Goal: Answer question/provide support: Share knowledge or assist other users

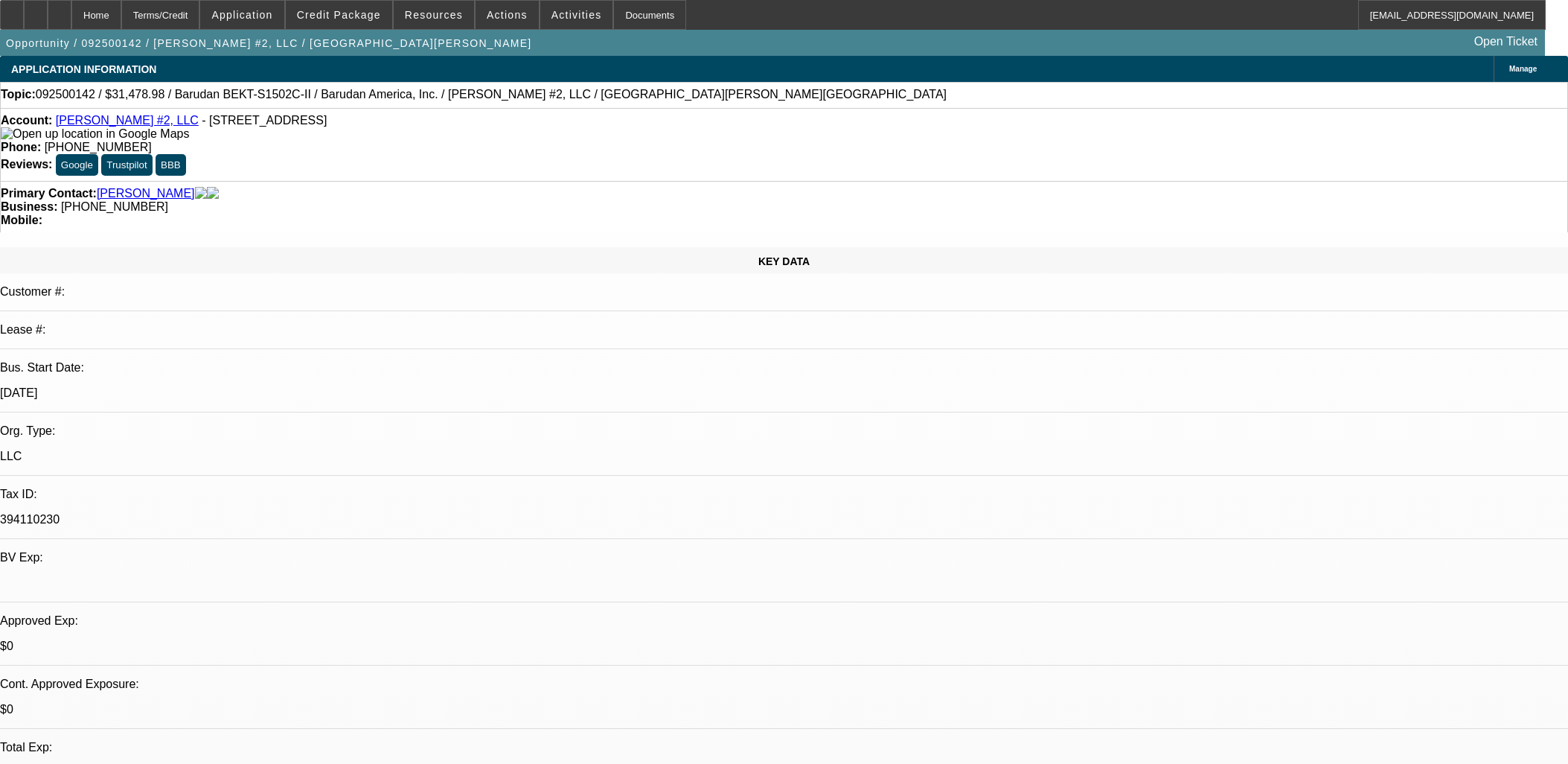
select select "0.1"
select select "2"
select select "0.1"
select select "4"
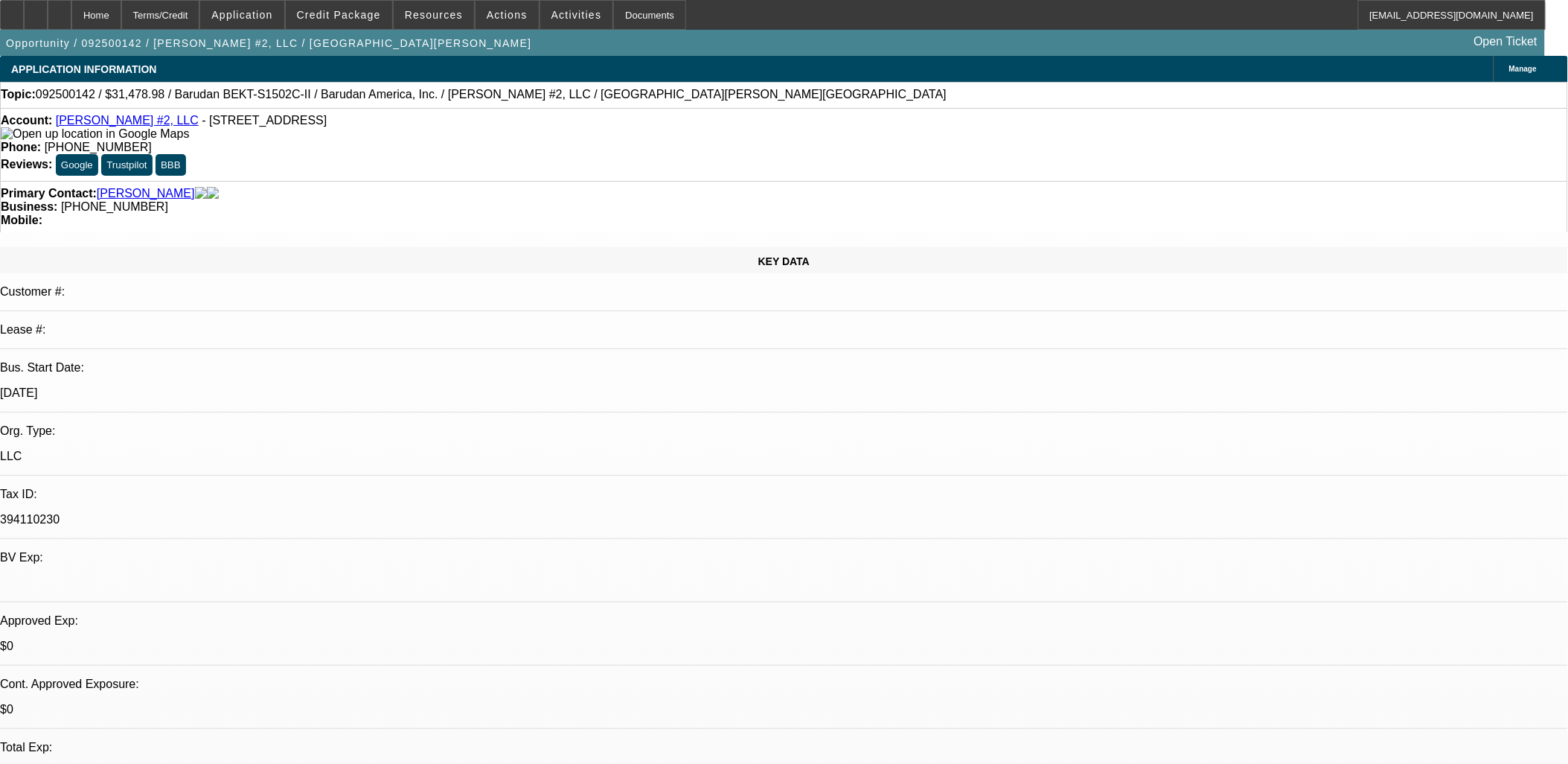
click at [59, 9] on icon at bounding box center [59, 9] width 0 height 0
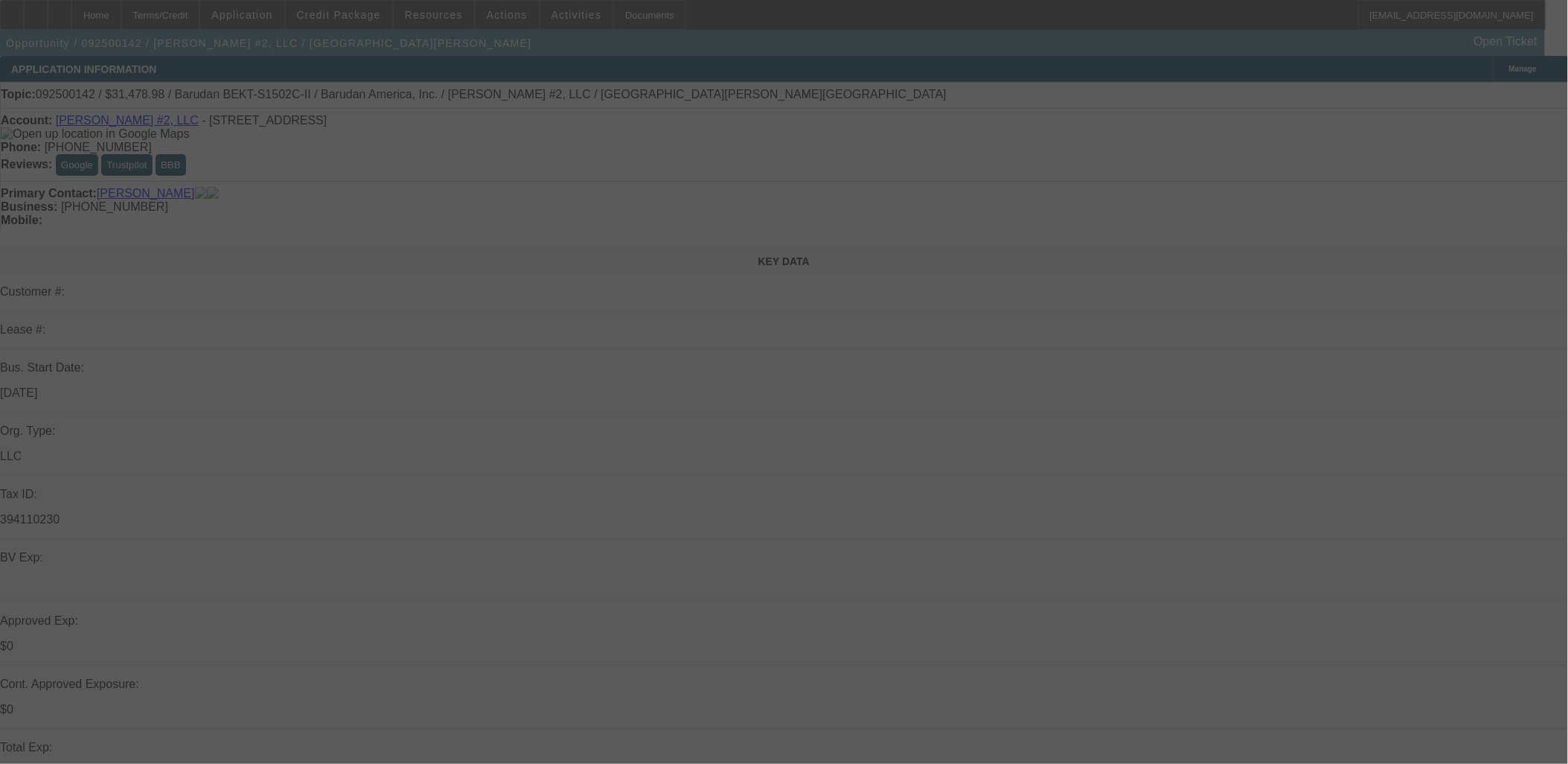
select select "0.1"
select select "2"
select select "0.1"
select select "4"
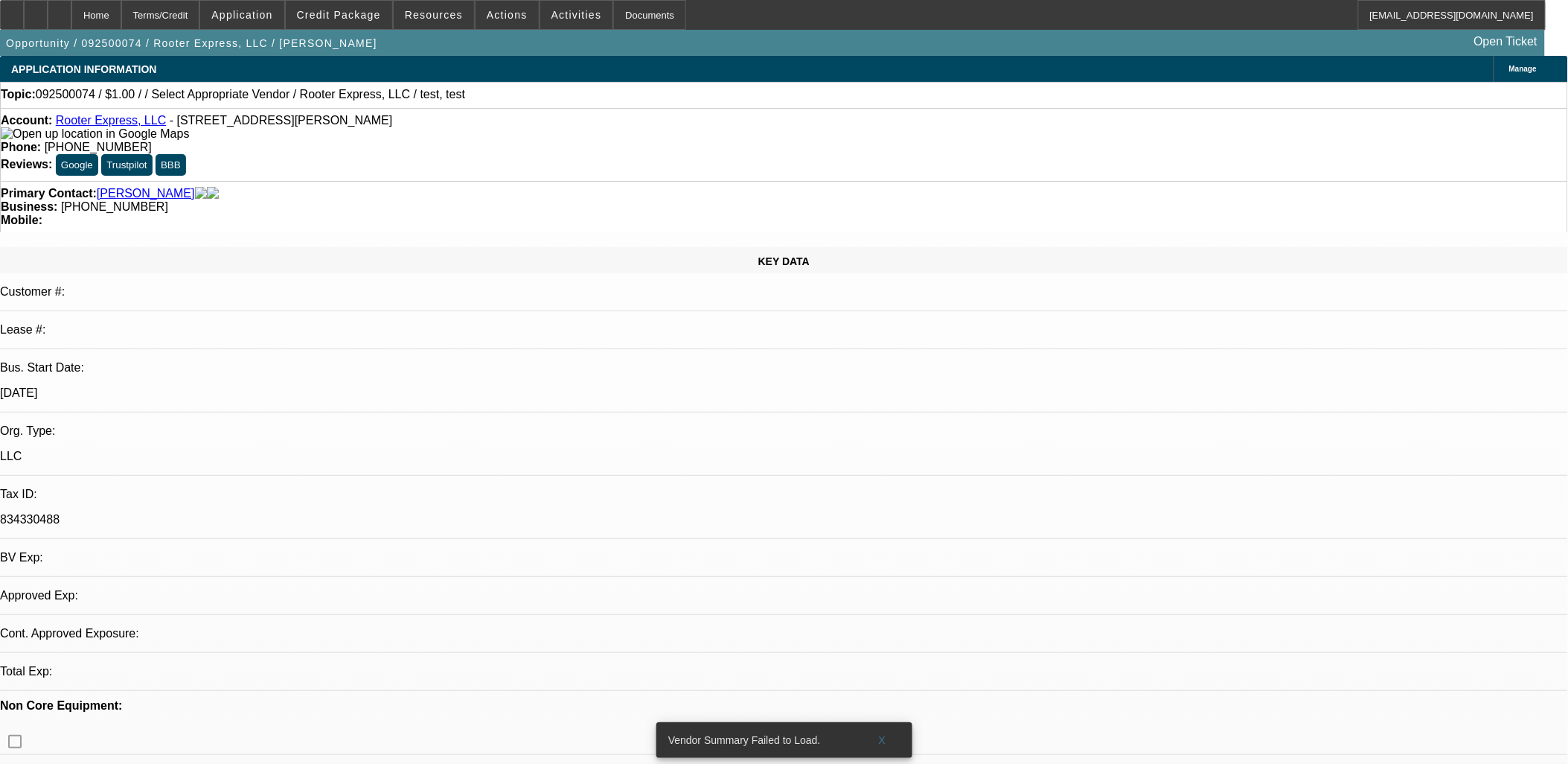
select select "0"
select select "2"
select select "0.1"
select select "1"
select select "2"
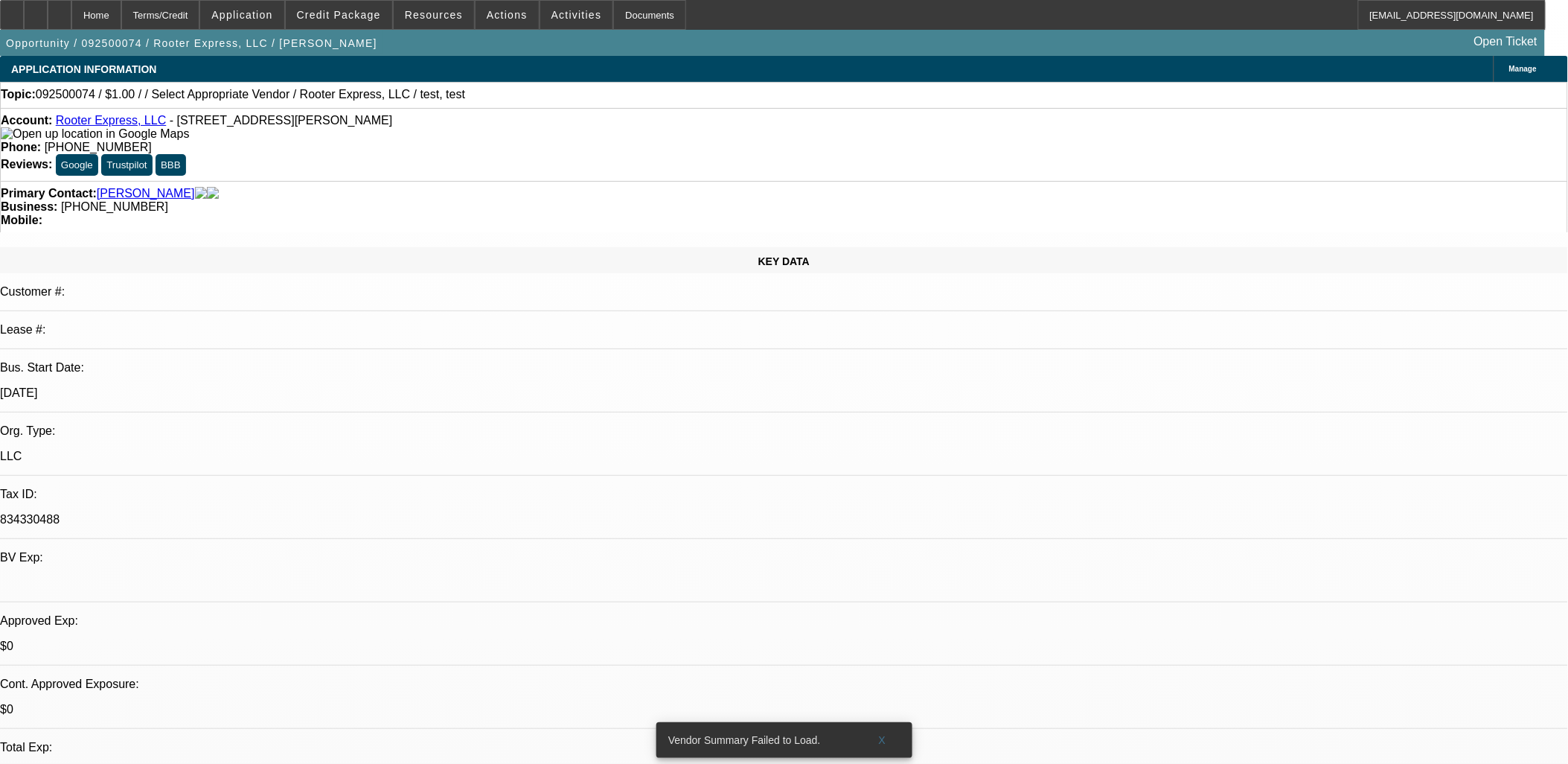
select select "4"
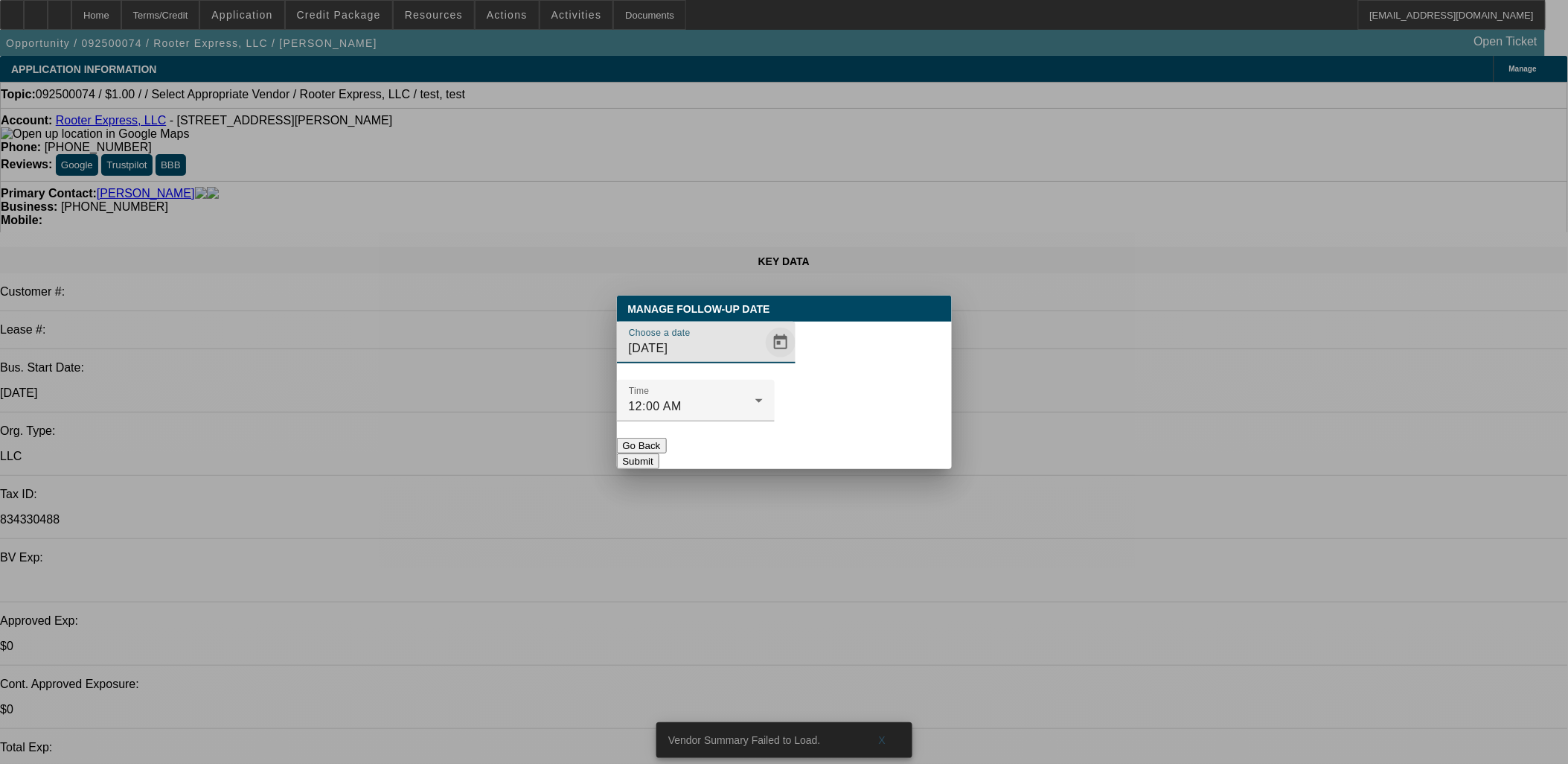
click at [763, 360] on span "Open calendar" at bounding box center [781, 342] width 36 height 36
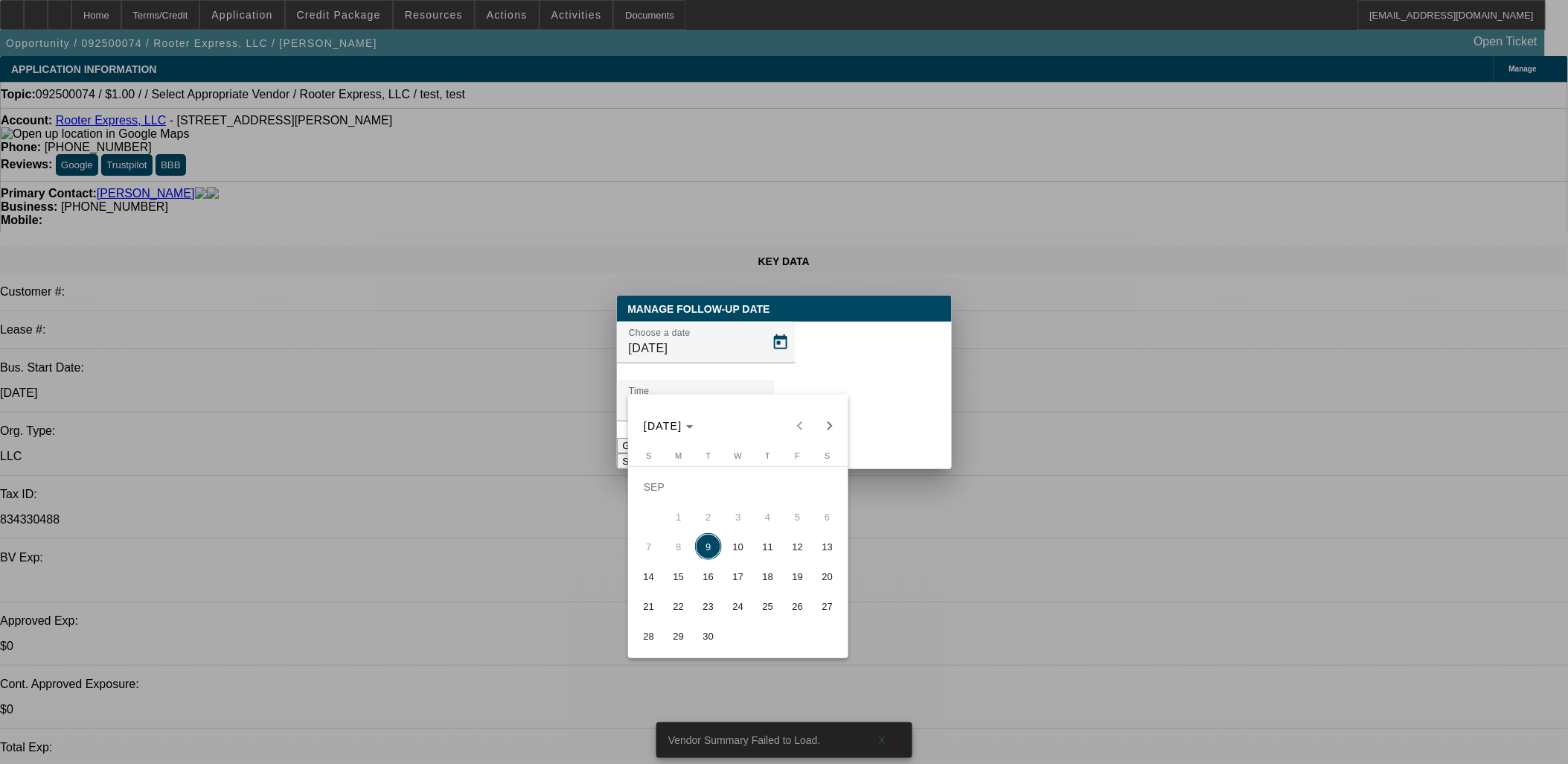
click at [798, 582] on span "19" at bounding box center [798, 576] width 26 height 27
type input "9/19/2025"
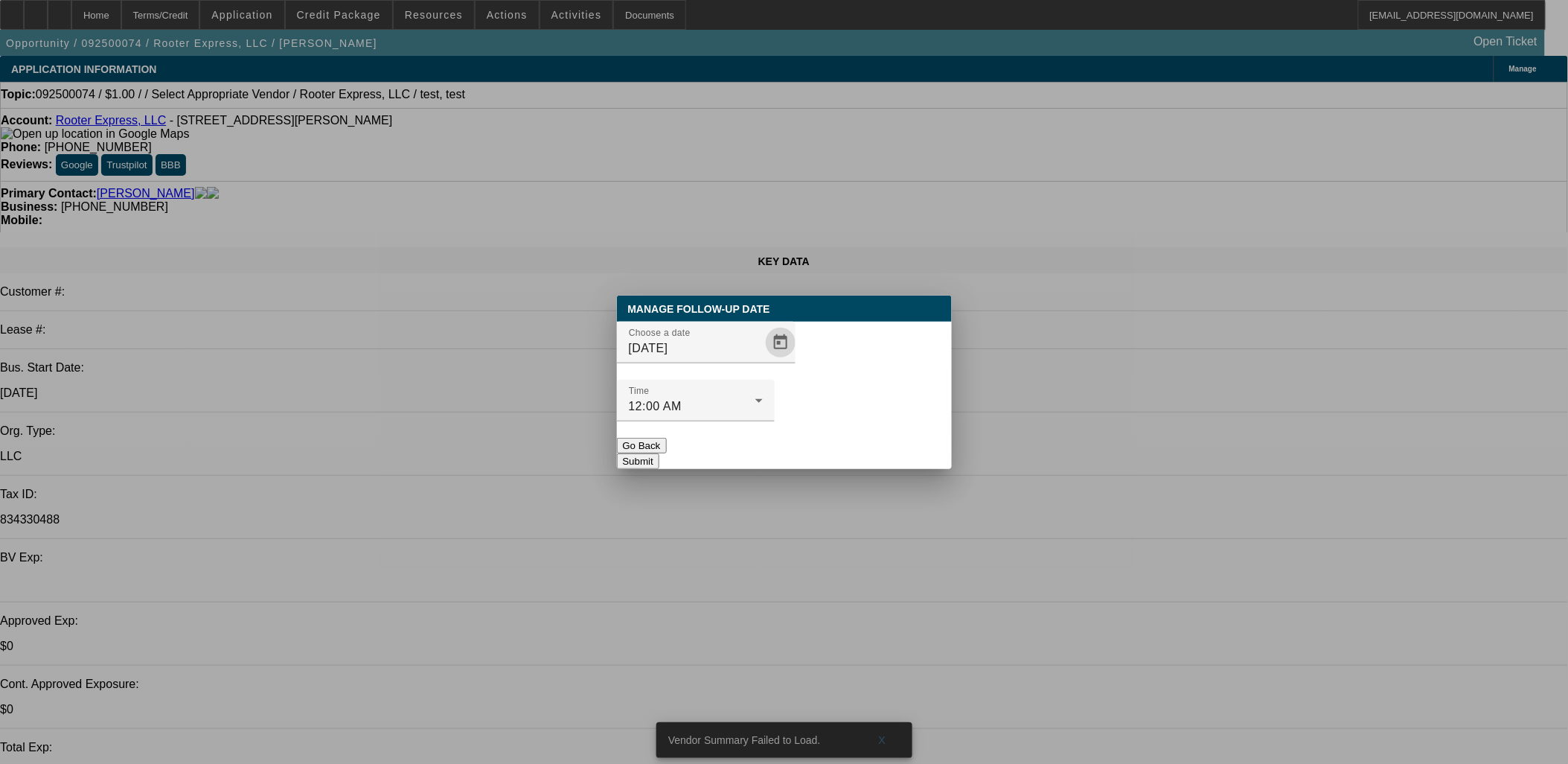
click at [659, 454] on button "Submit" at bounding box center [638, 462] width 42 height 16
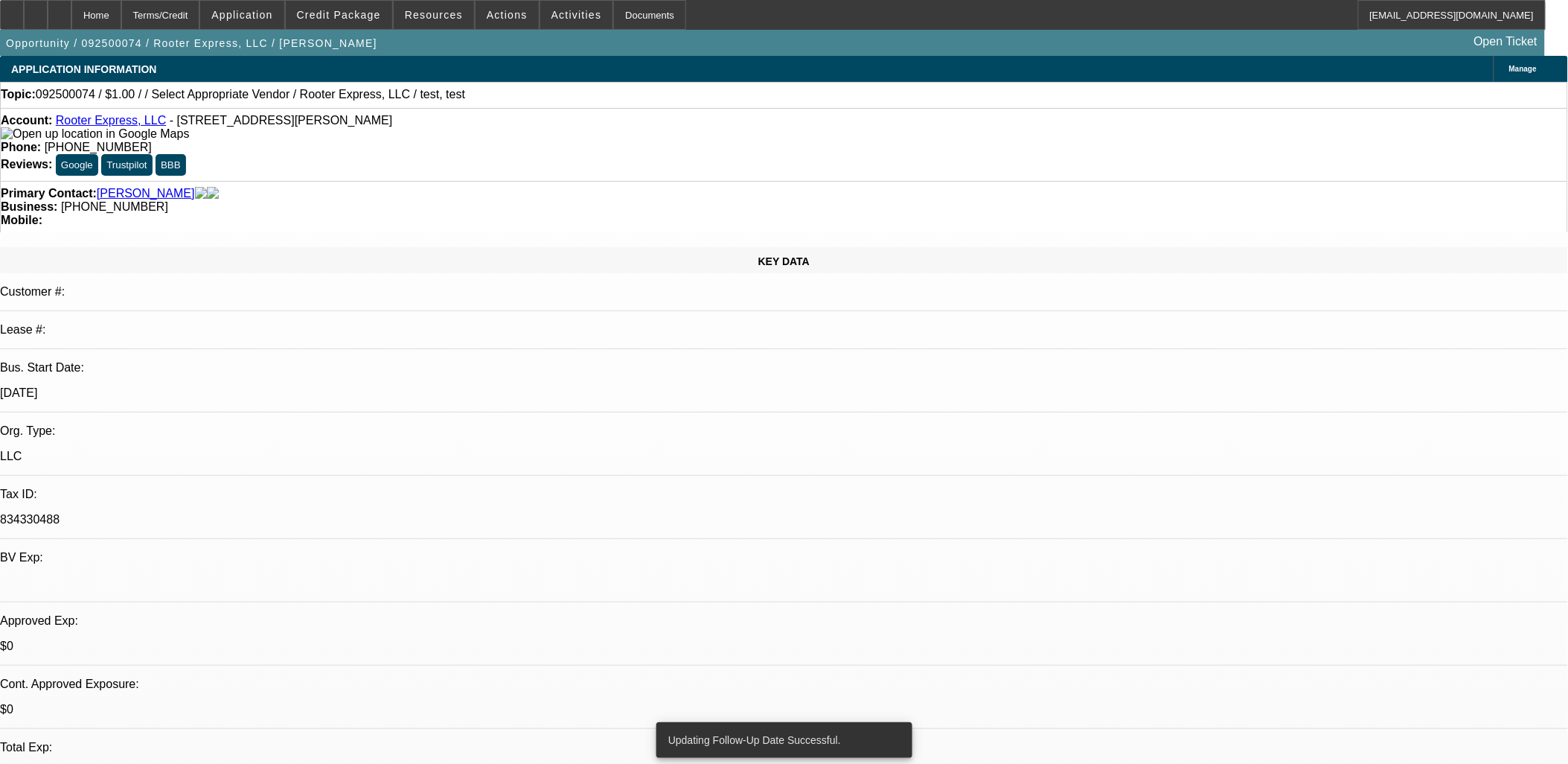
radio input "true"
type textarea "Now he's saying he might want to finance under his NC entity?? This guy is begi…"
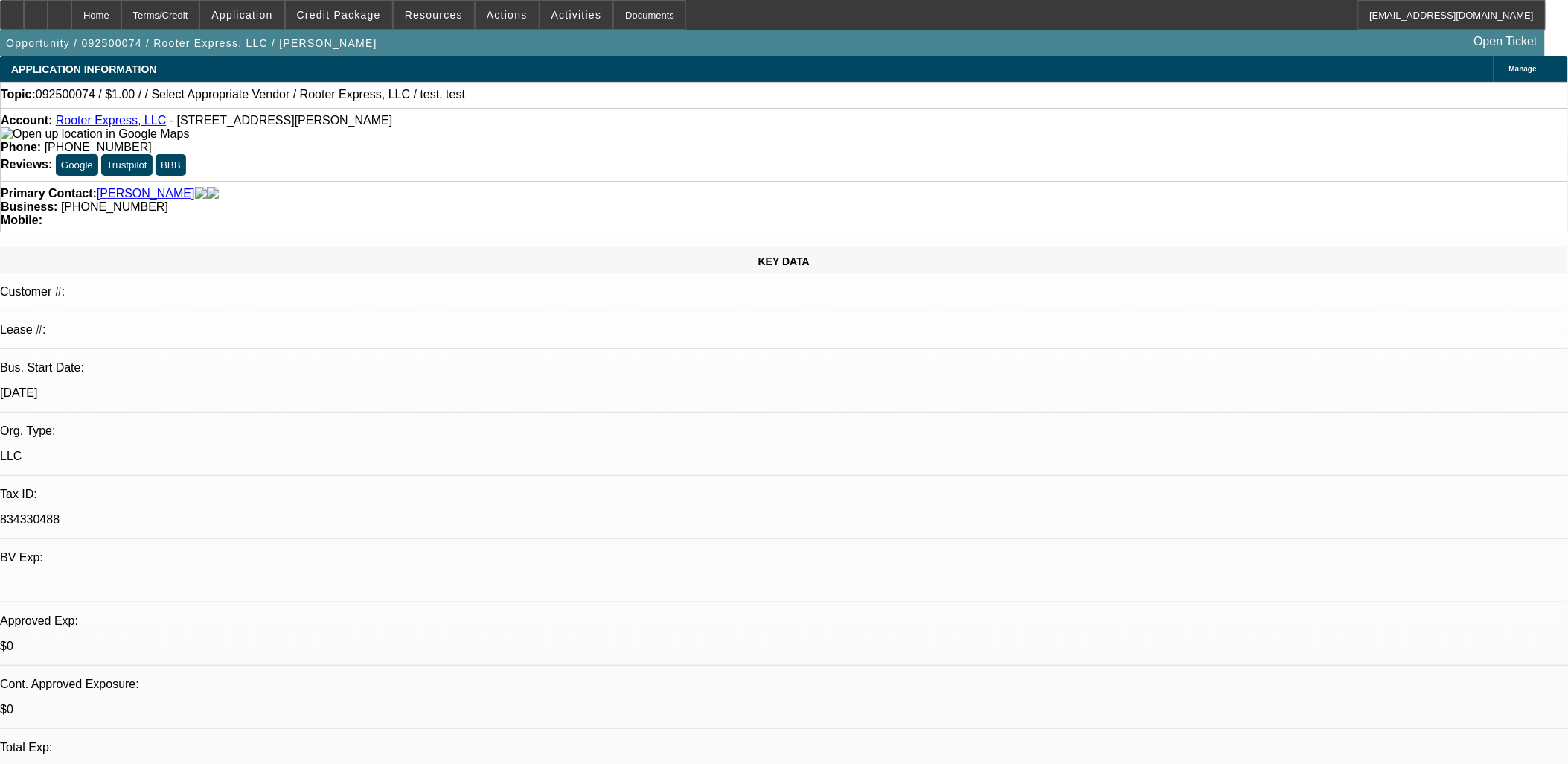
radio input "true"
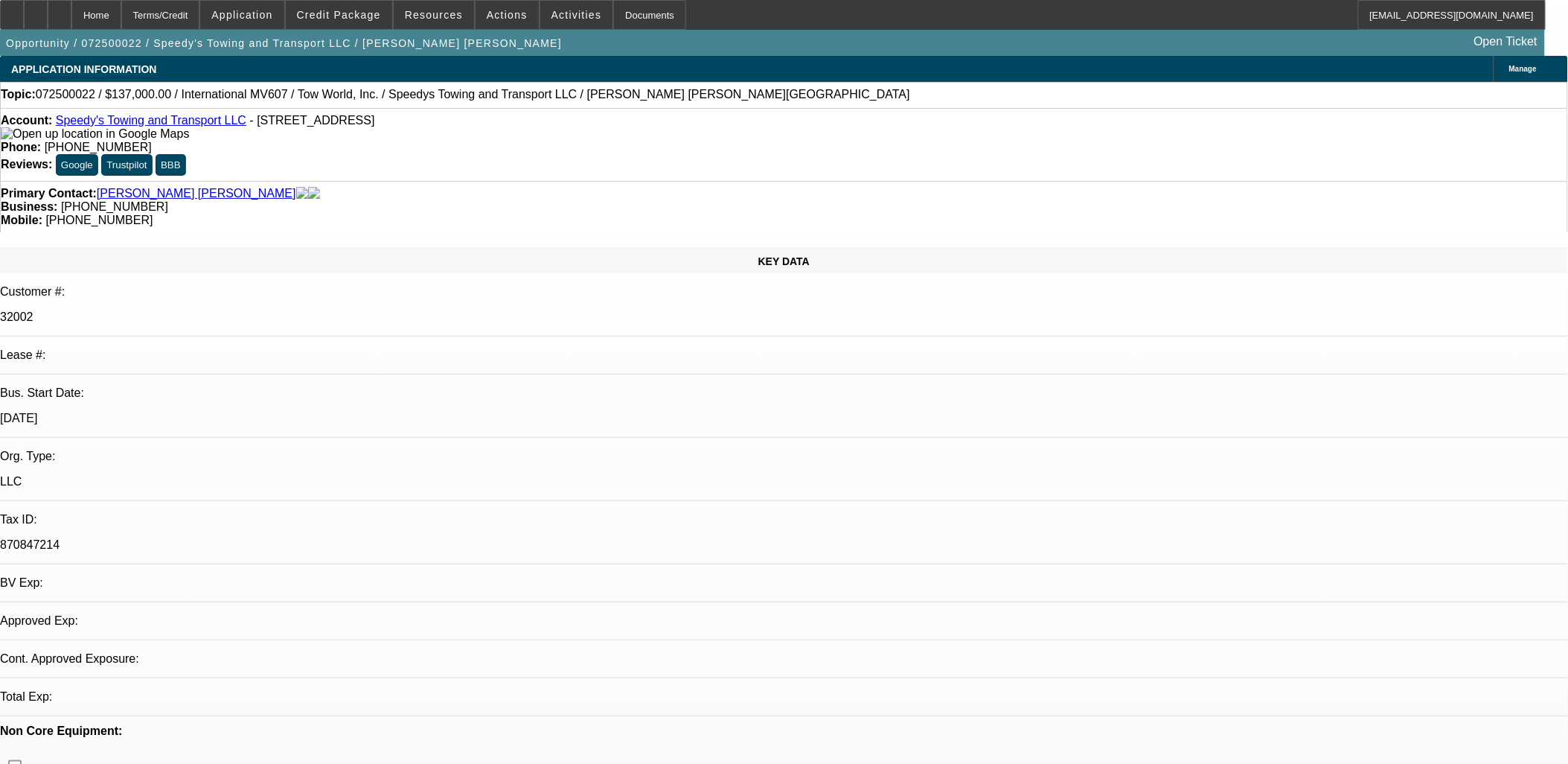
select select "0"
select select "2"
select select "0.1"
select select "2"
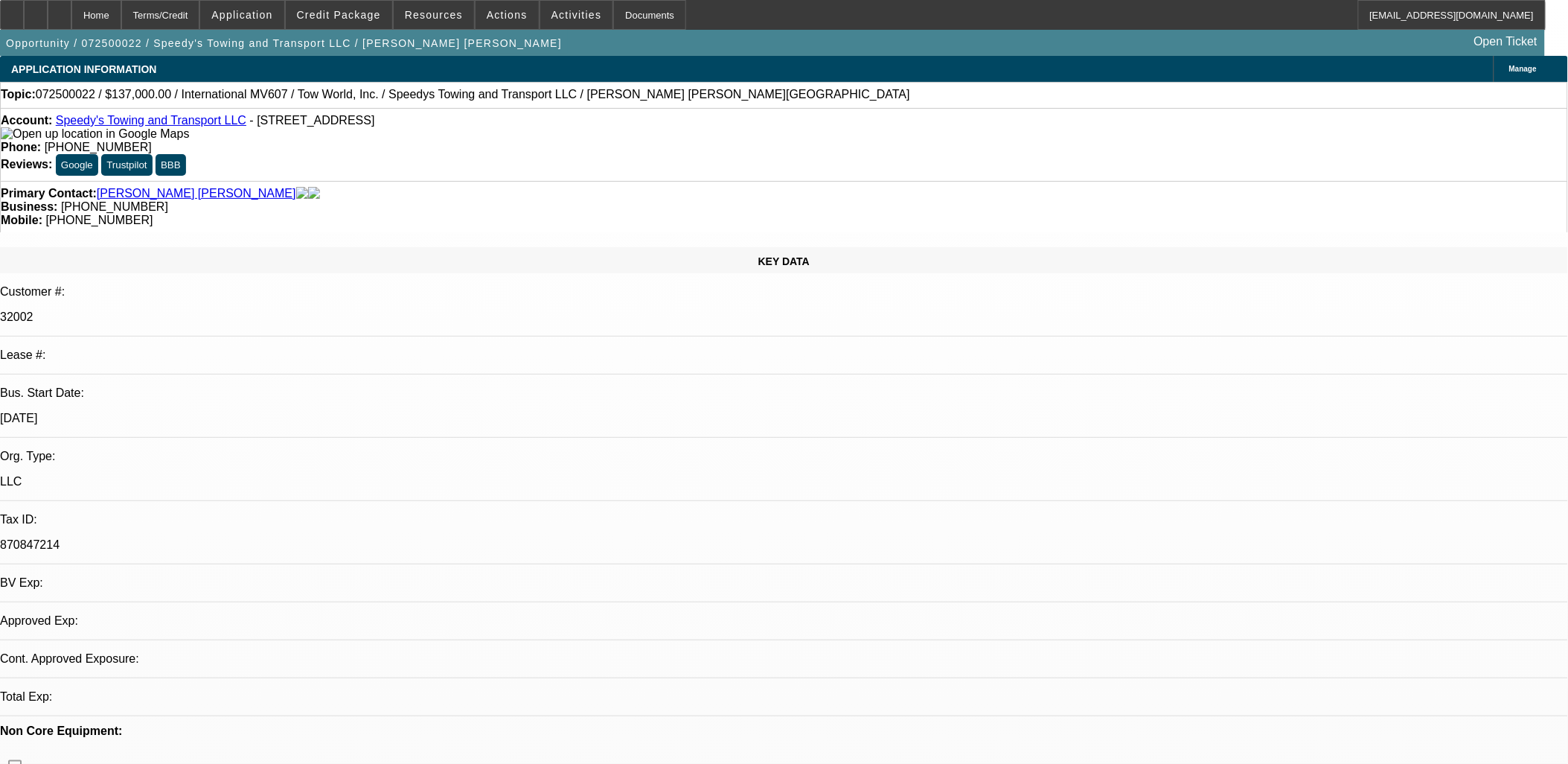
select select "0.1"
select select "1"
select select "2"
select select "4"
select select "1"
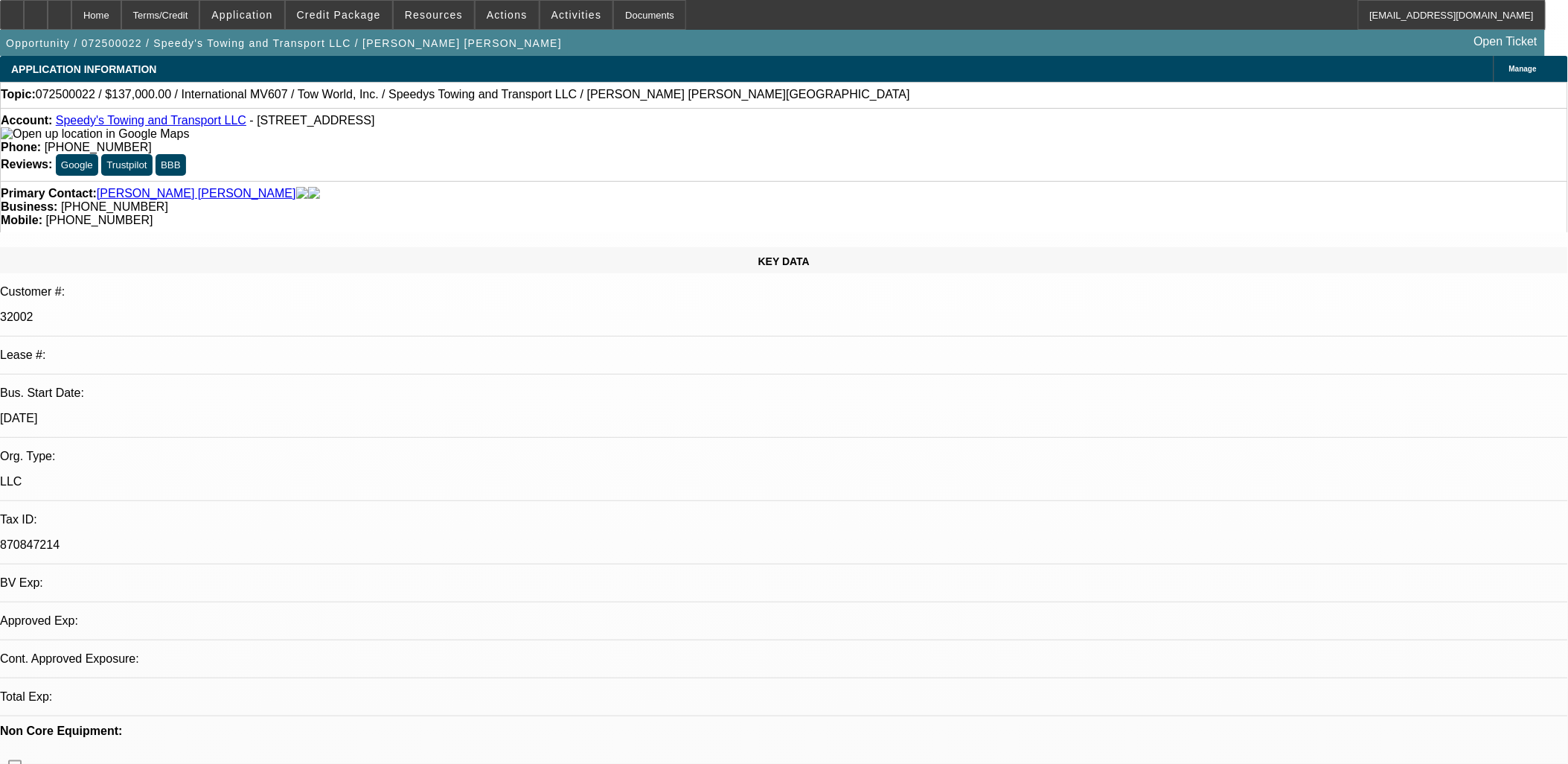
select select "2"
select select "4"
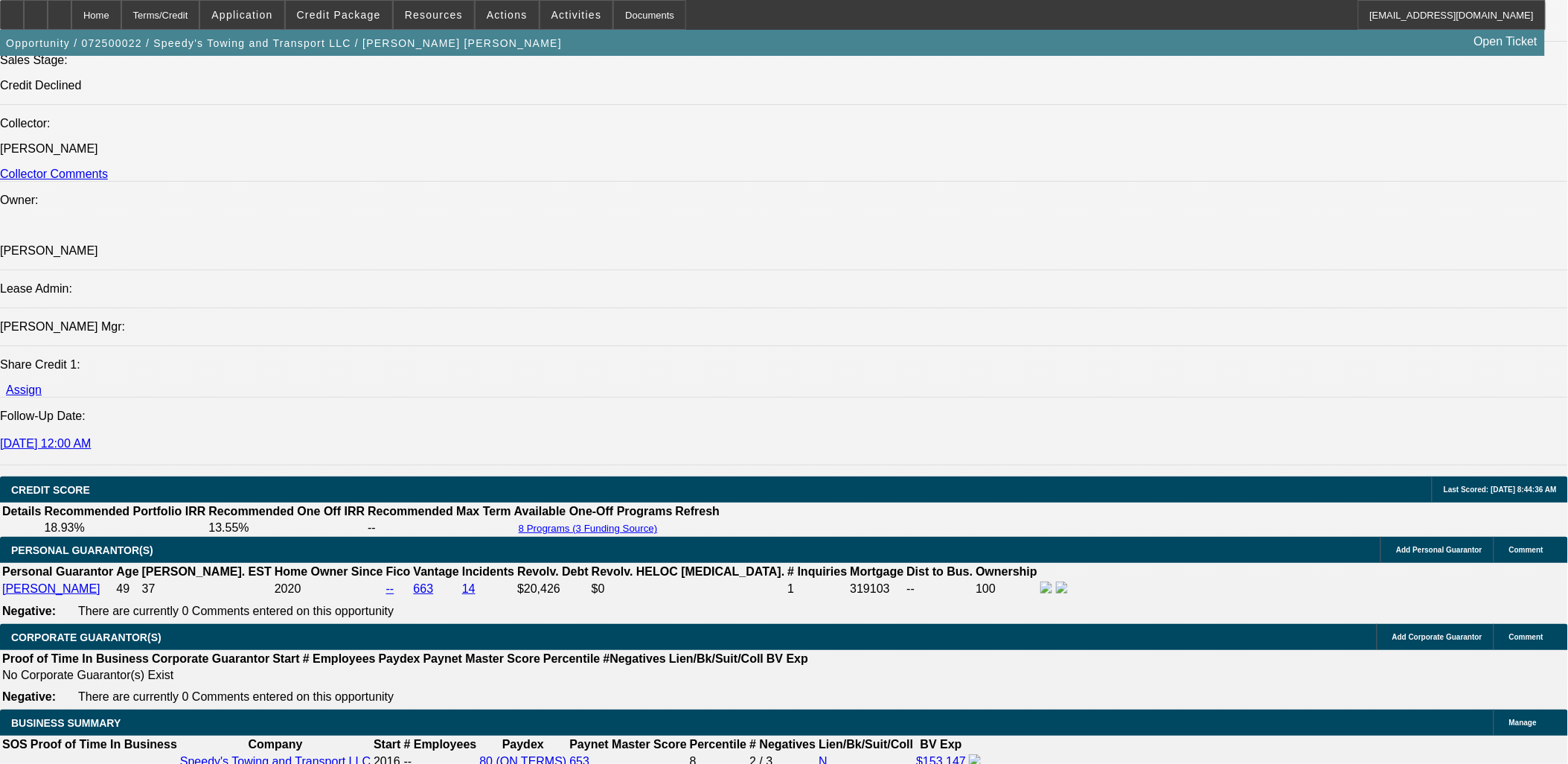
scroll to position [2234, 0]
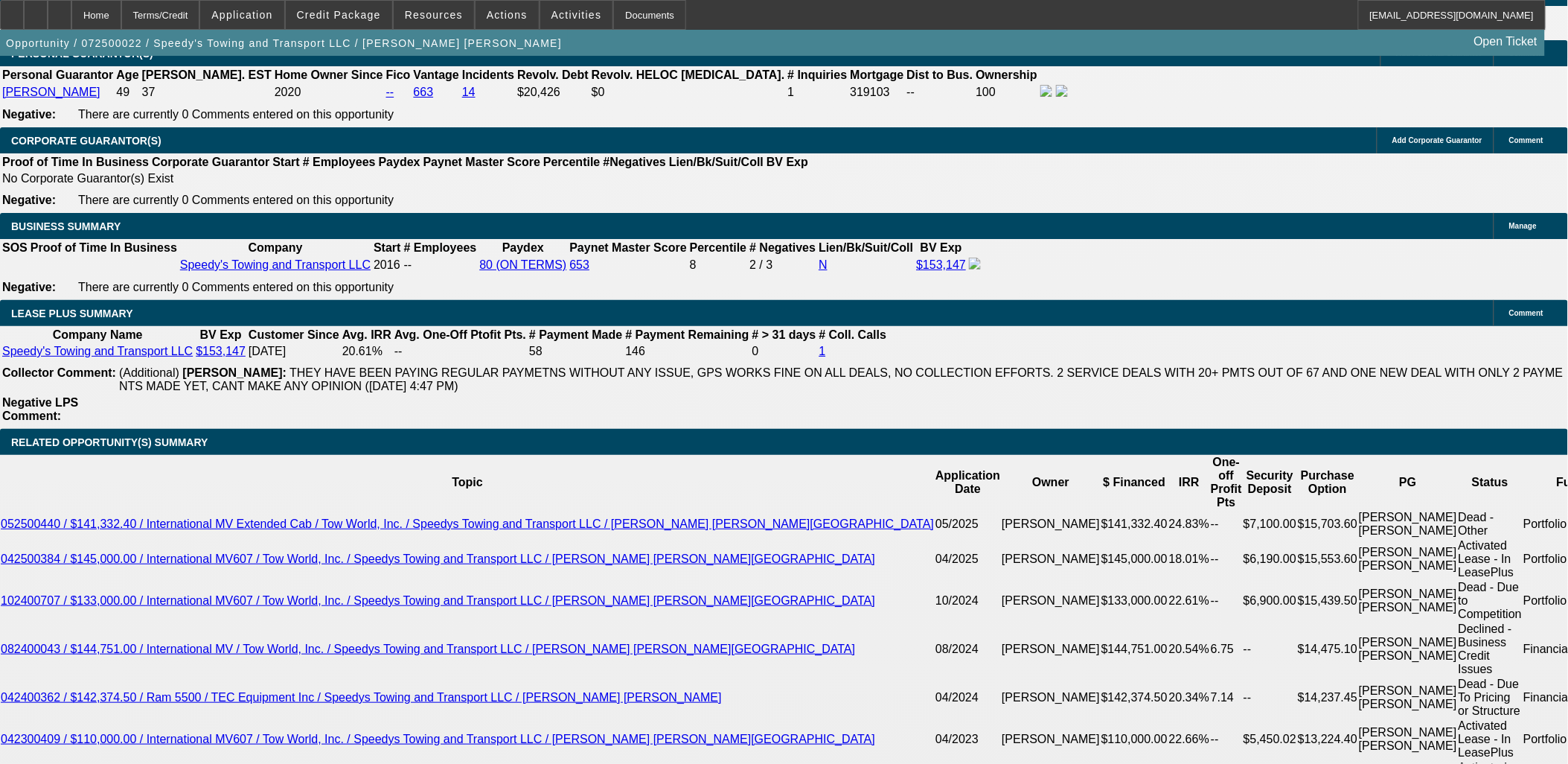
click at [492, 9] on span "Actions" at bounding box center [507, 14] width 41 height 12
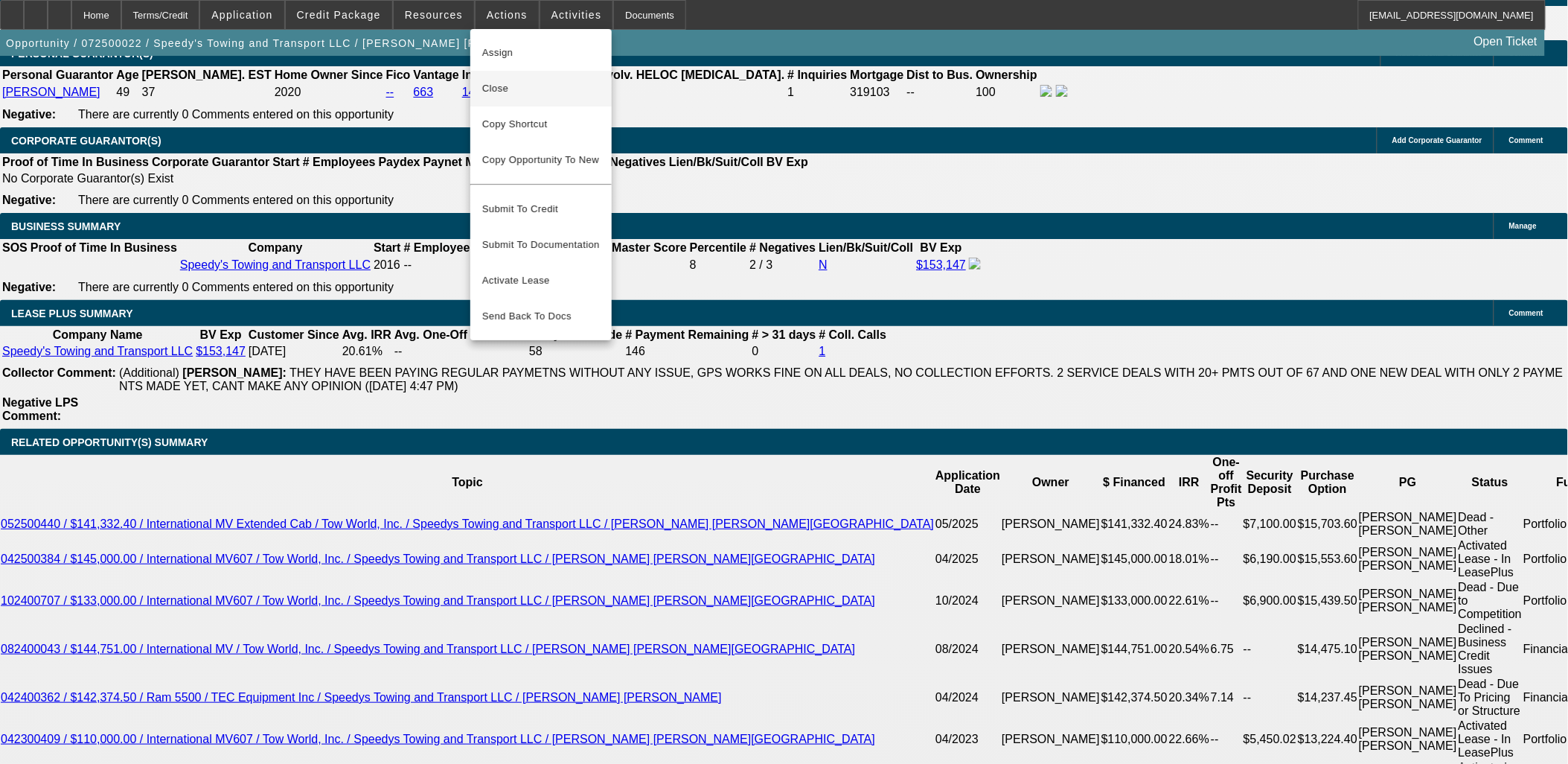
click at [512, 86] on span "Close" at bounding box center [541, 88] width 118 height 18
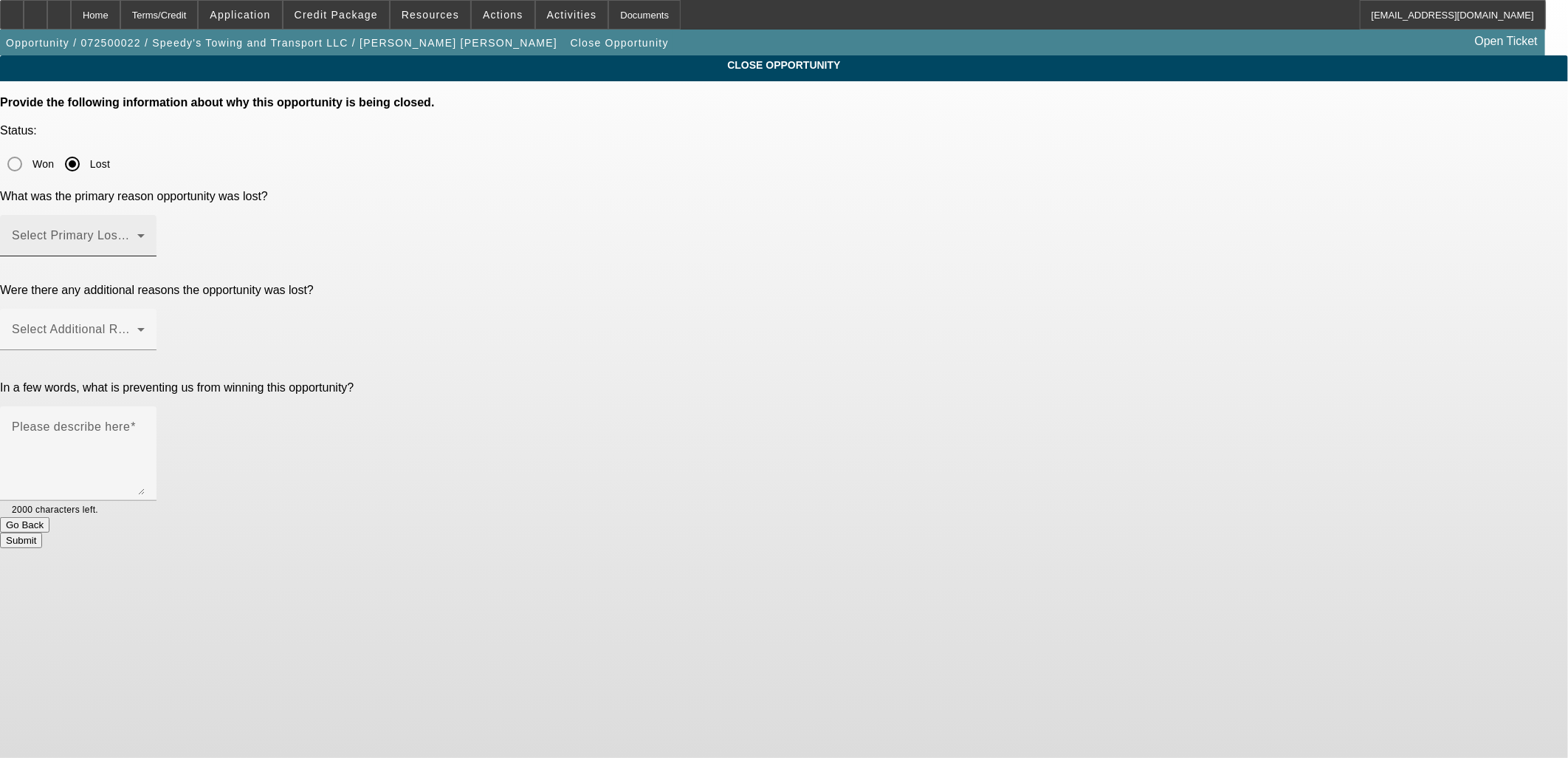
click at [168, 229] on mat-label "Select Primary Lost Reason" at bounding box center [90, 235] width 156 height 12
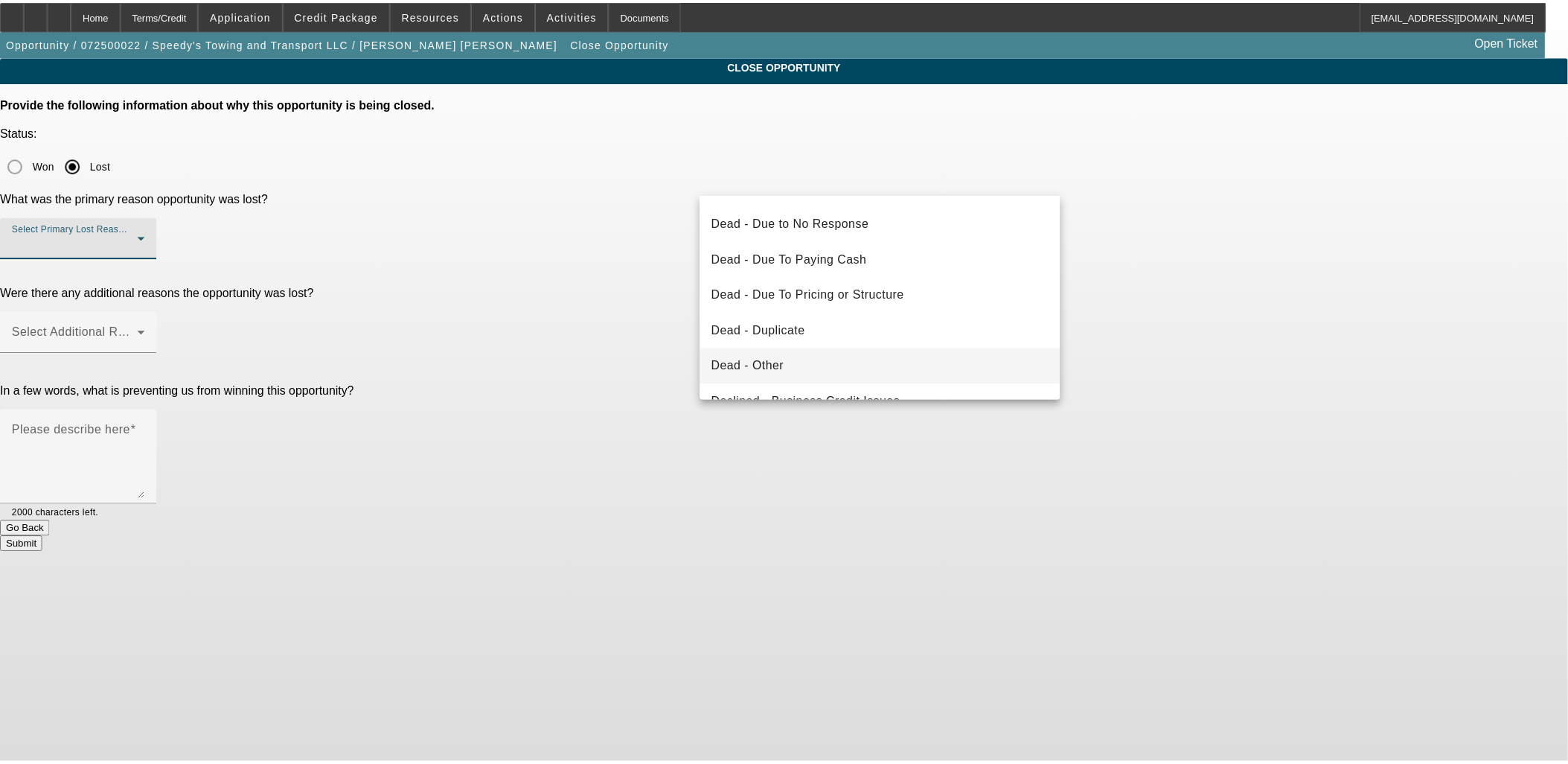
scroll to position [199, 0]
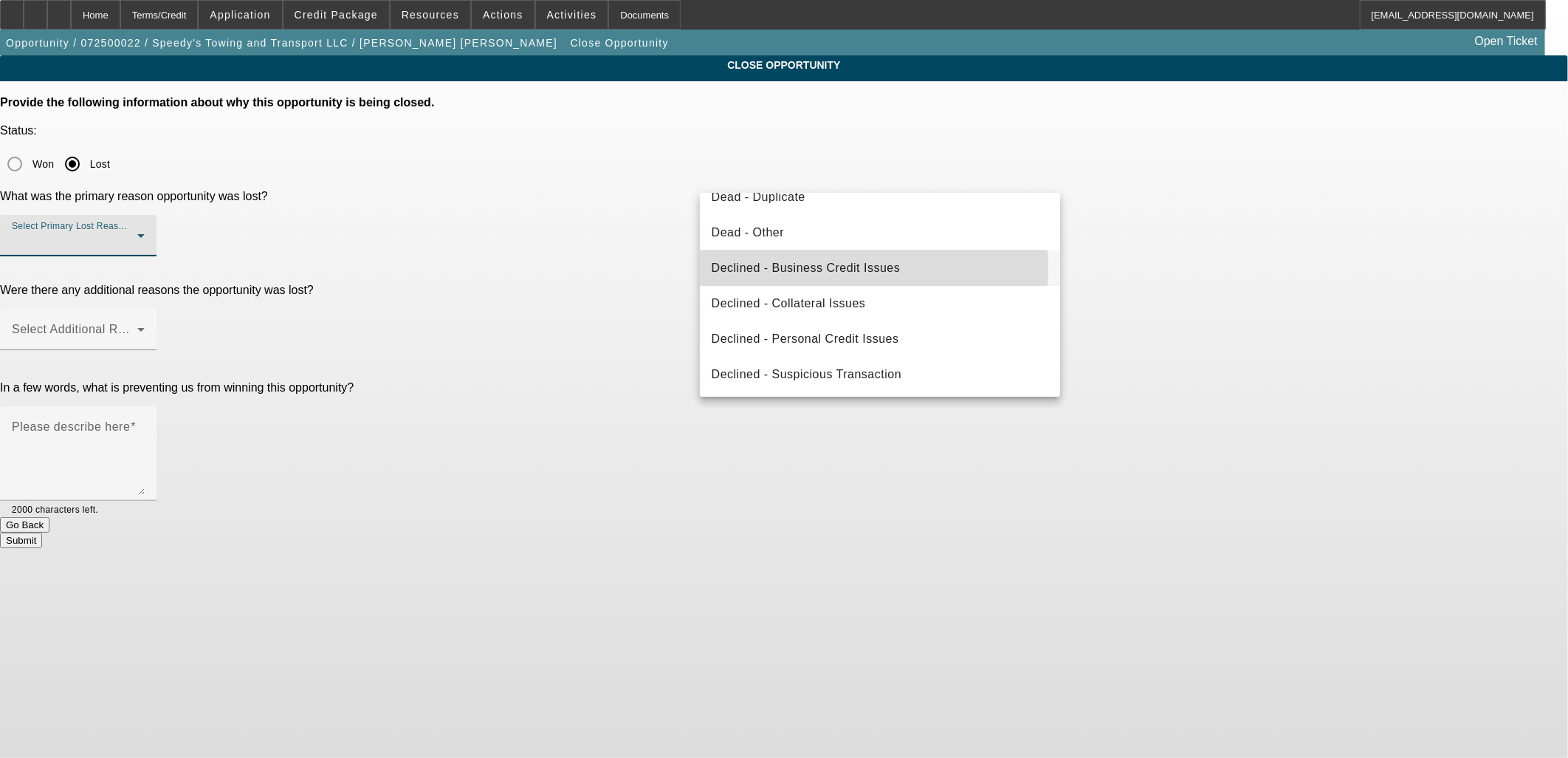
click at [769, 266] on span "Declined - Business Credit Issues" at bounding box center [806, 268] width 189 height 18
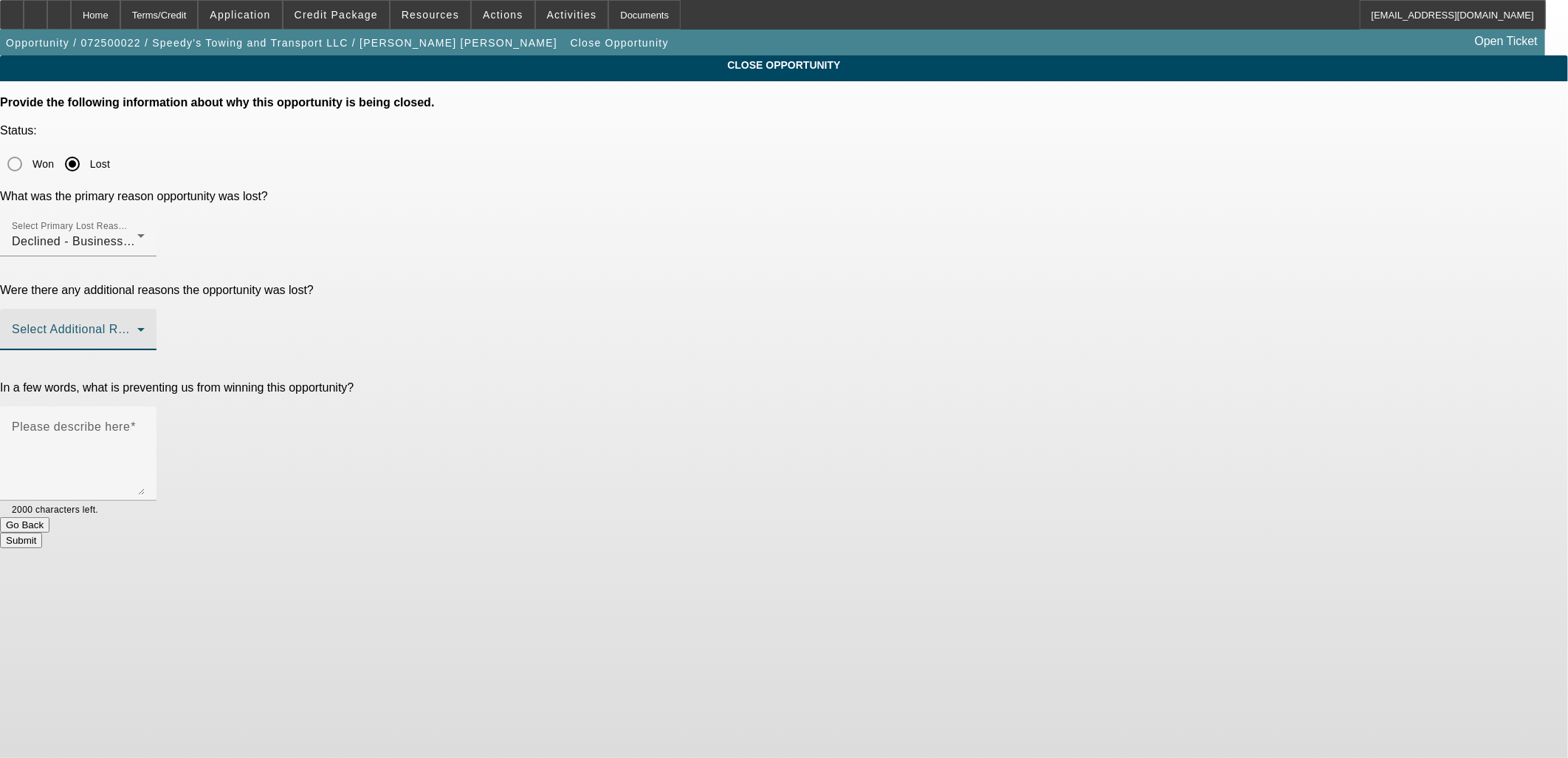
click at [138, 326] on span at bounding box center [74, 335] width 125 height 18
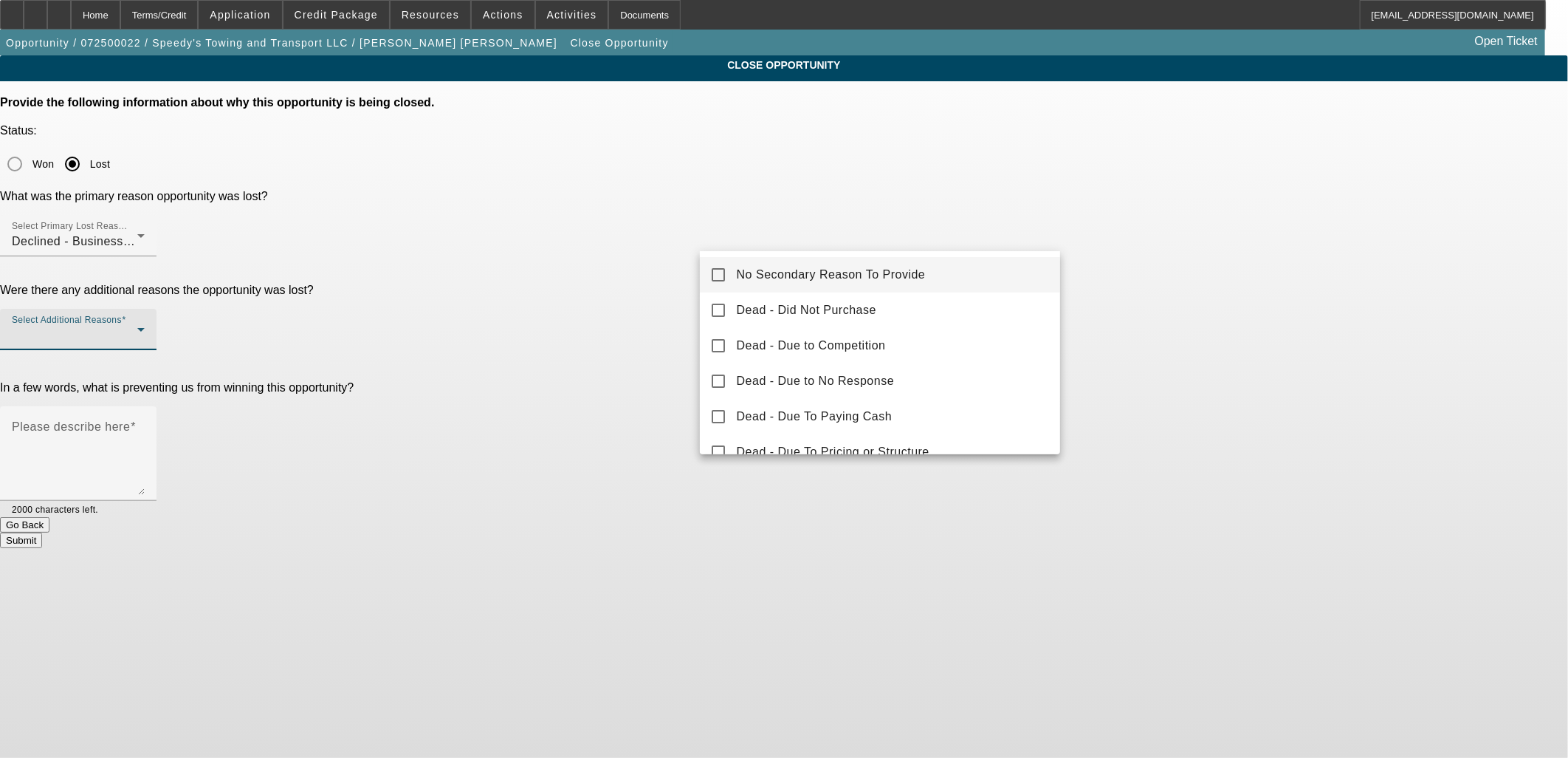
click at [739, 267] on mat-option "No Secondary Reason To Provide" at bounding box center [880, 275] width 361 height 36
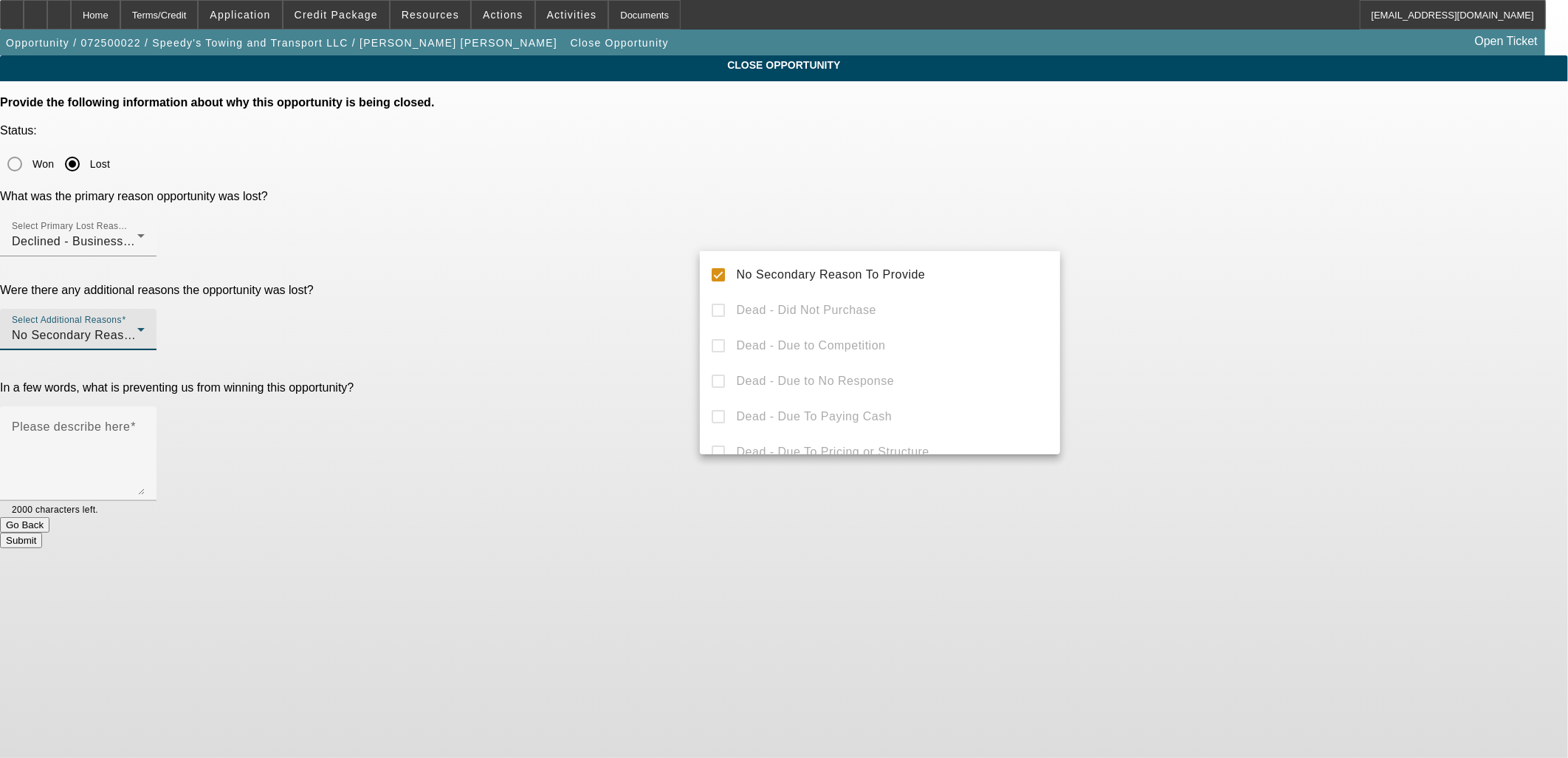
click at [600, 262] on div at bounding box center [784, 379] width 1568 height 758
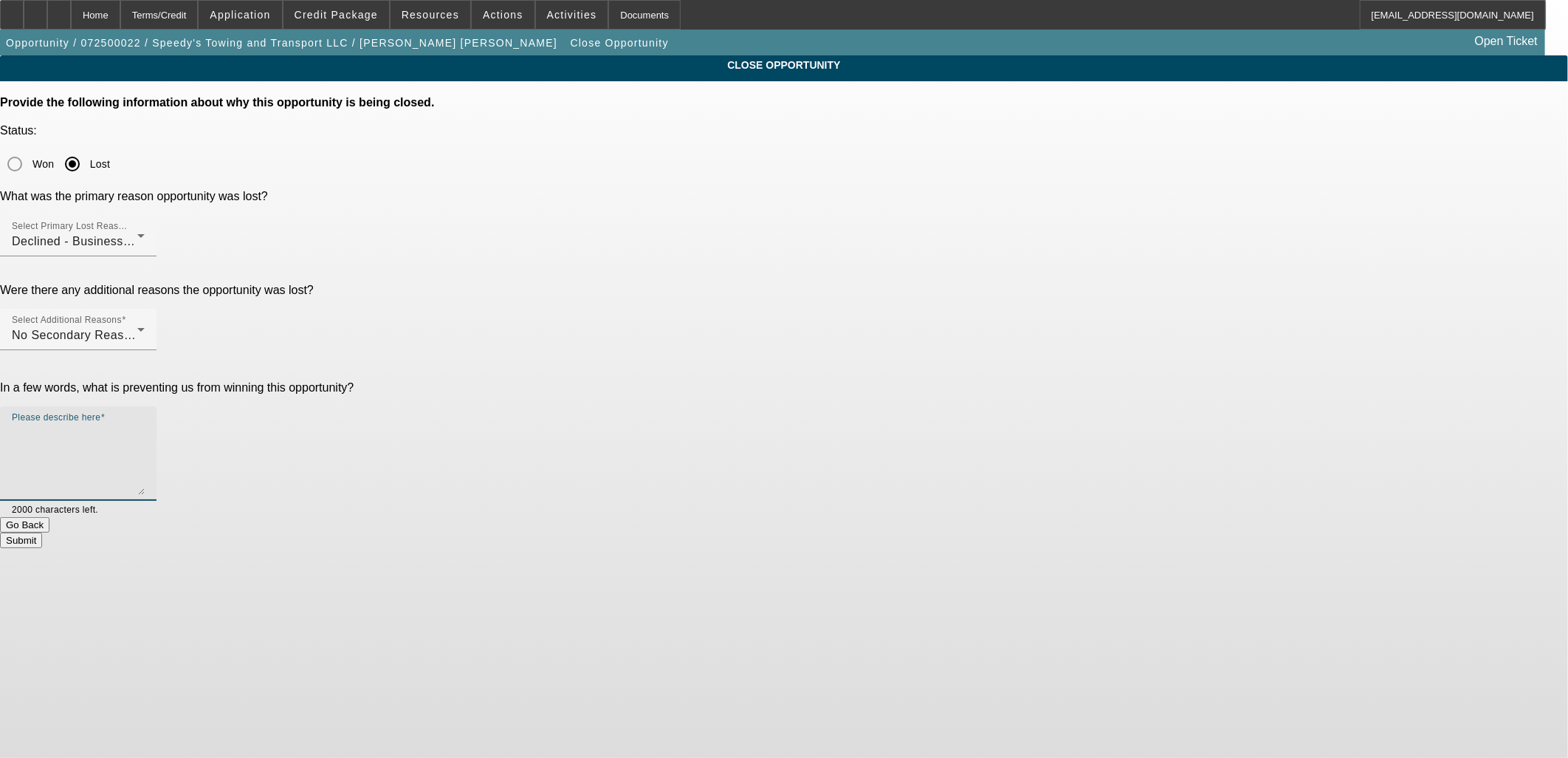
click at [145, 424] on textarea "Please describe here" at bounding box center [78, 459] width 133 height 71
type textarea "Too much too soon. Revisit in a few months."
click at [42, 533] on button "Submit" at bounding box center [21, 541] width 42 height 15
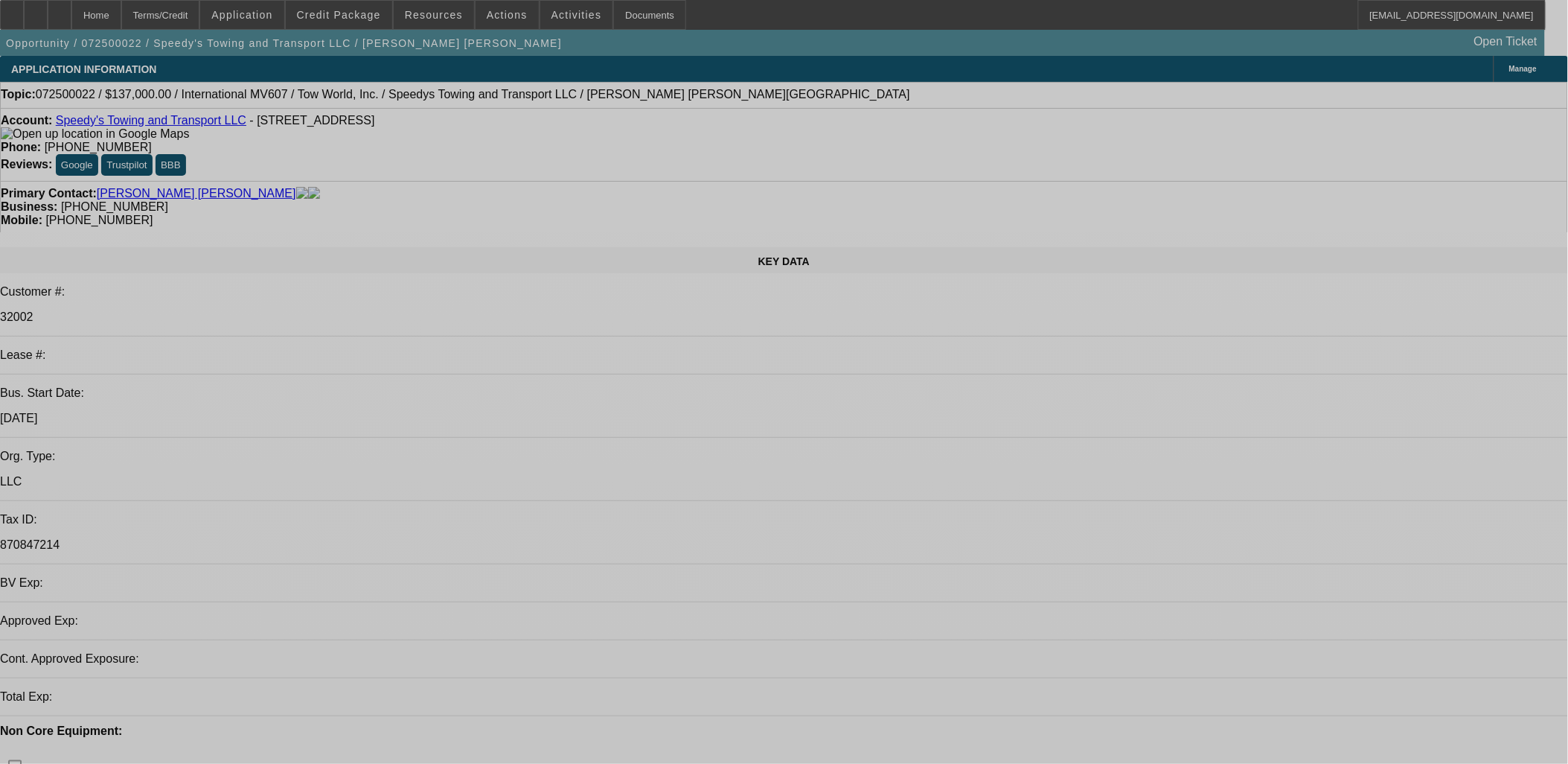
select select "0"
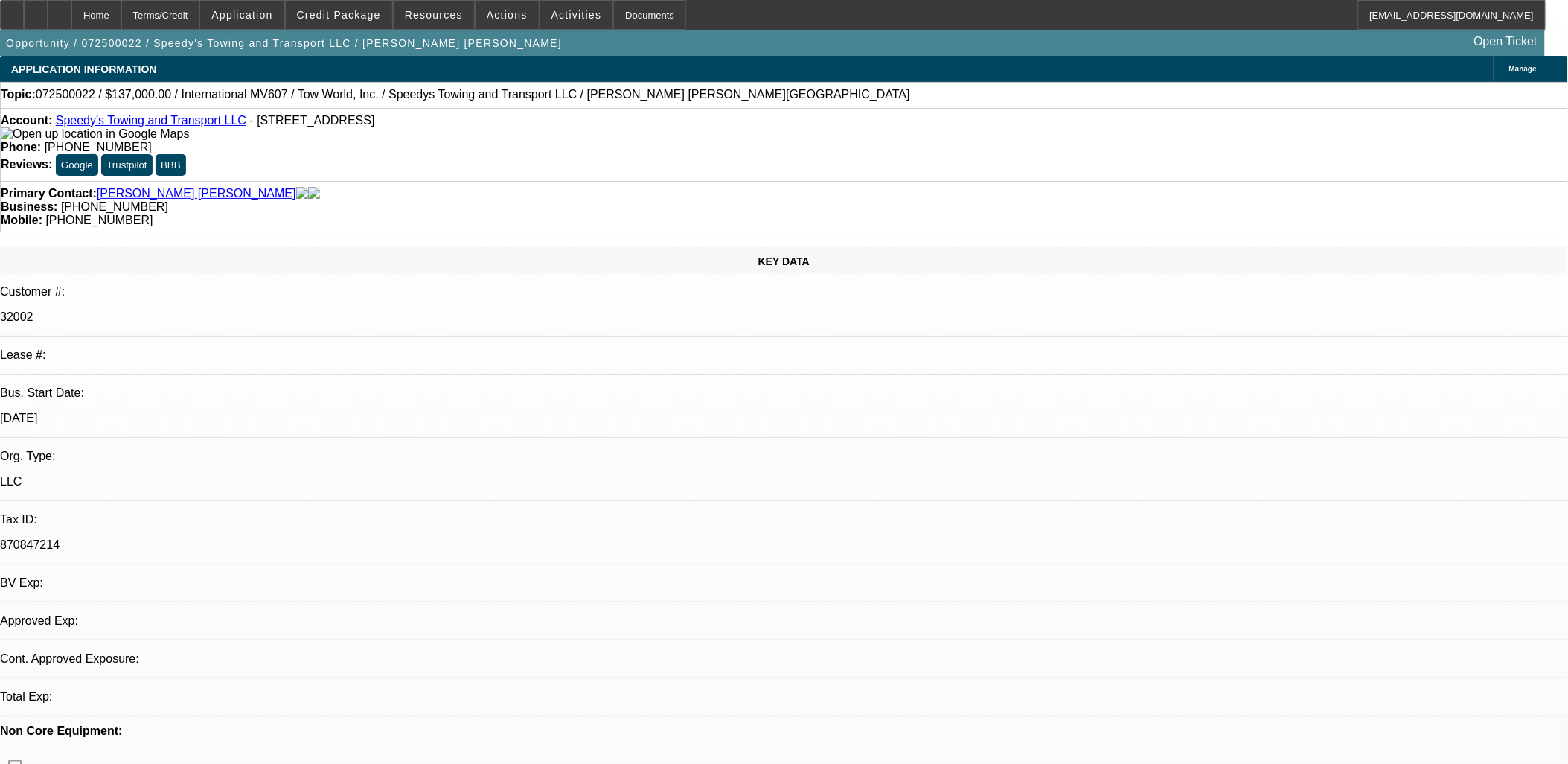
select select "2"
select select "0.1"
select select "2"
select select "0.1"
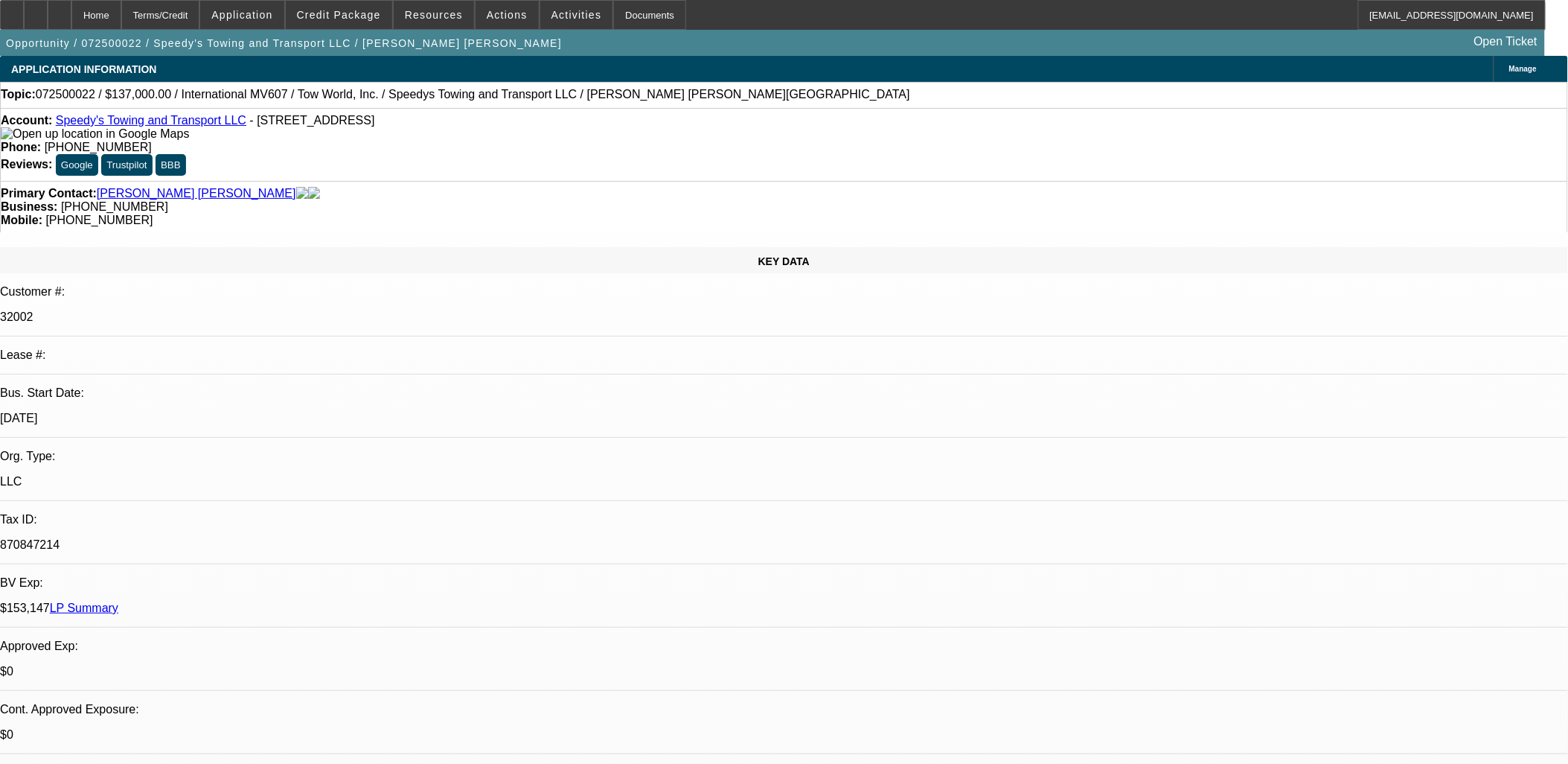
select select "1"
select select "2"
select select "4"
select select "1"
select select "2"
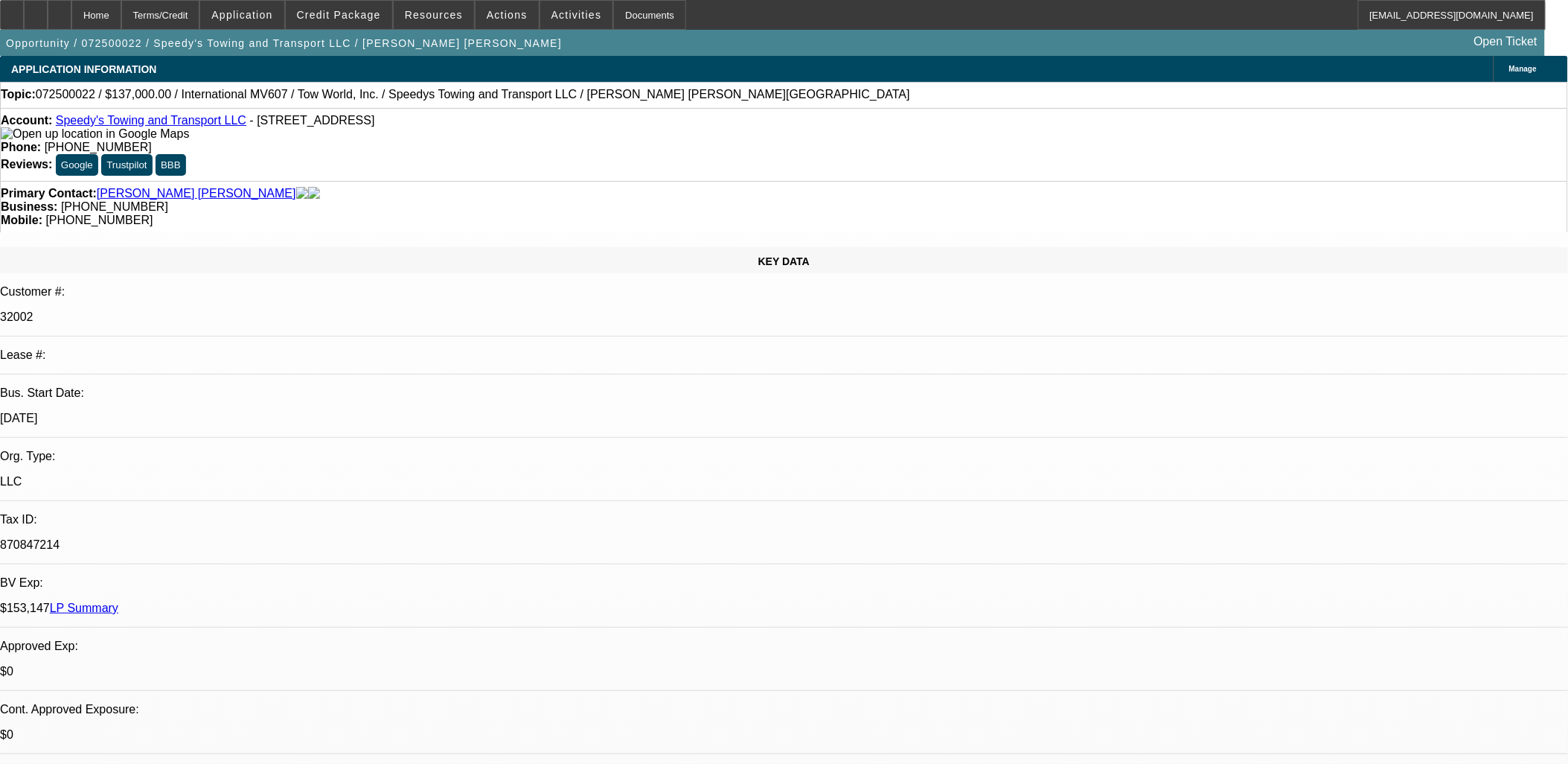
select select "4"
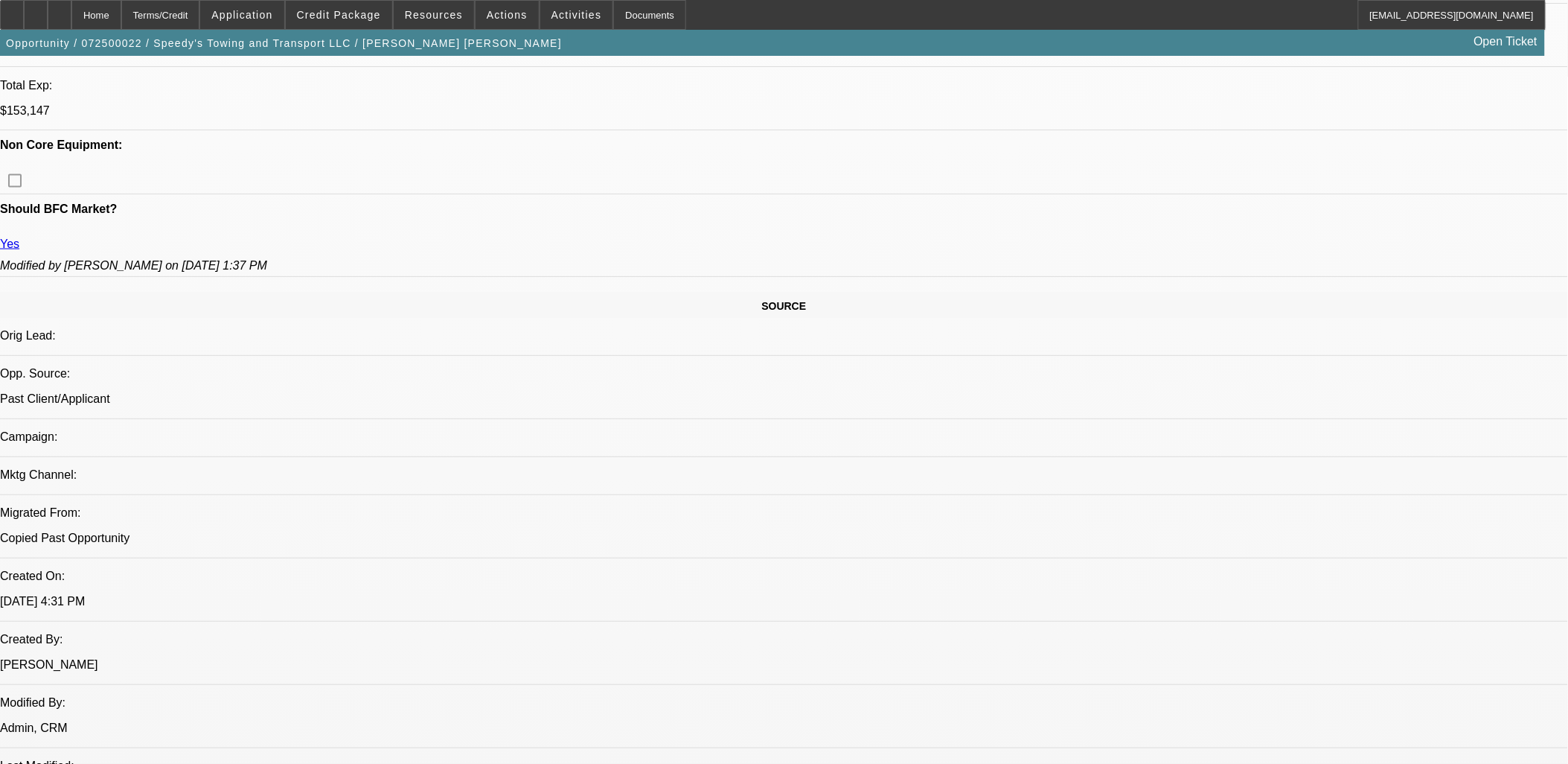
scroll to position [745, 0]
